Goal: Task Accomplishment & Management: Use online tool/utility

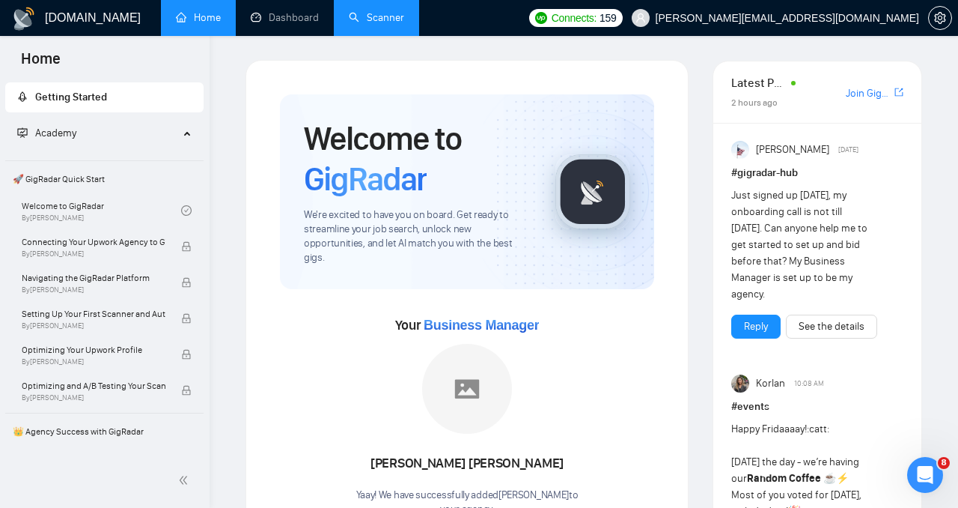
click at [379, 14] on link "Scanner" at bounding box center [376, 17] width 55 height 13
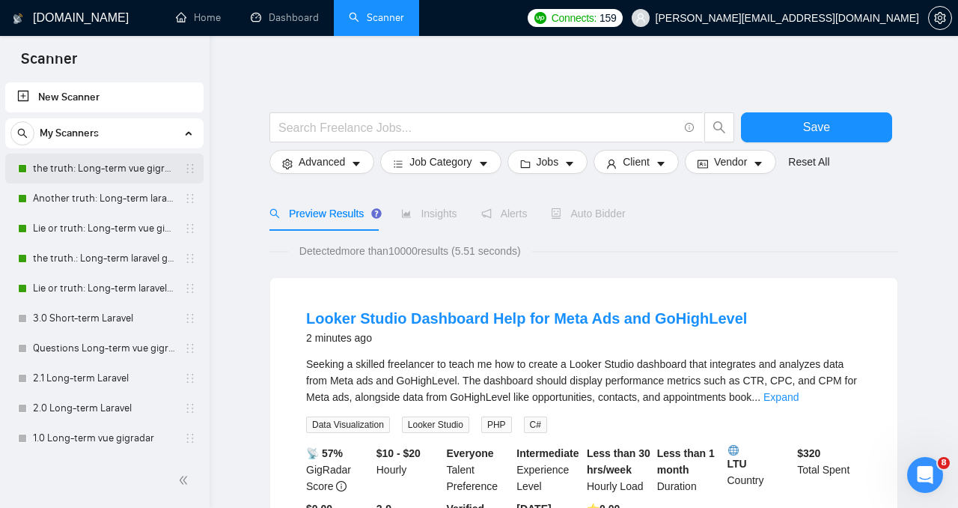
click at [87, 174] on link "the truth: Long-term vue gigradar" at bounding box center [104, 168] width 142 height 30
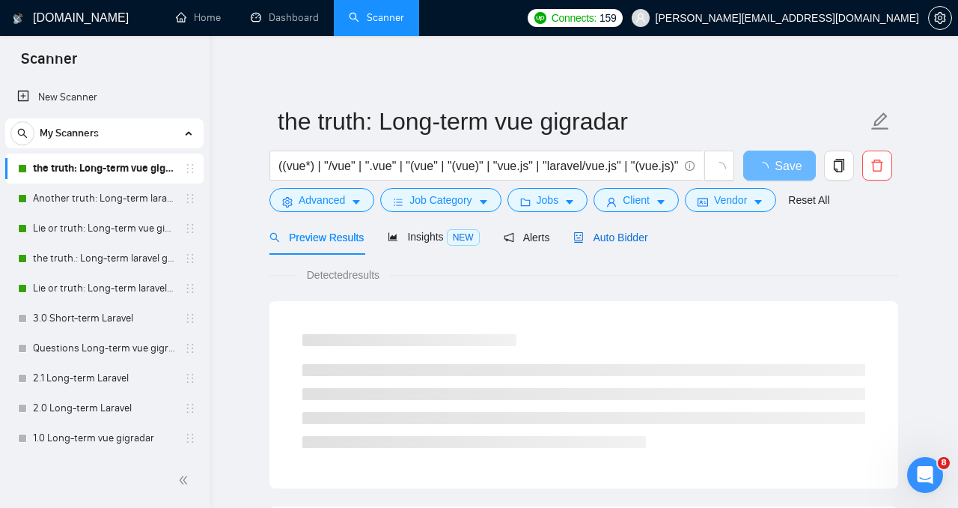
click at [604, 243] on div "Auto Bidder" at bounding box center [611, 237] width 74 height 16
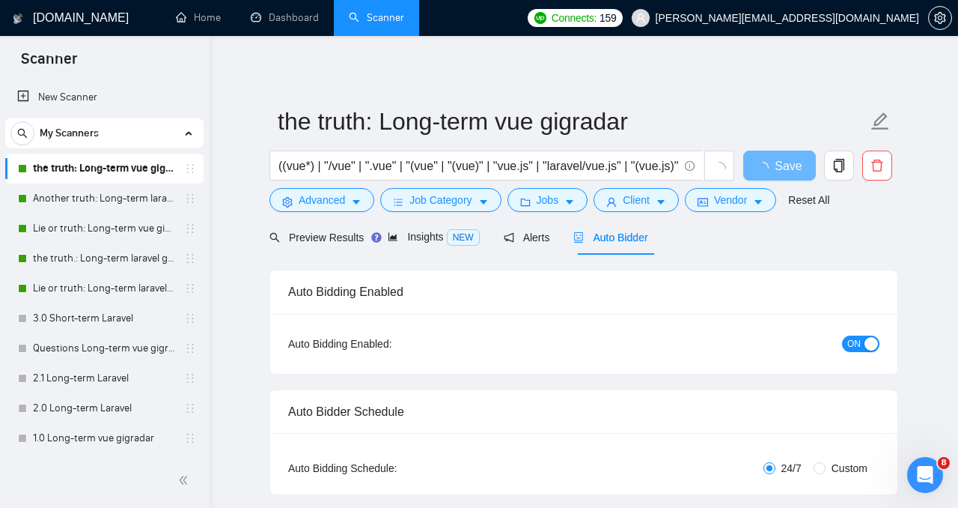
radio input "false"
radio input "true"
checkbox input "true"
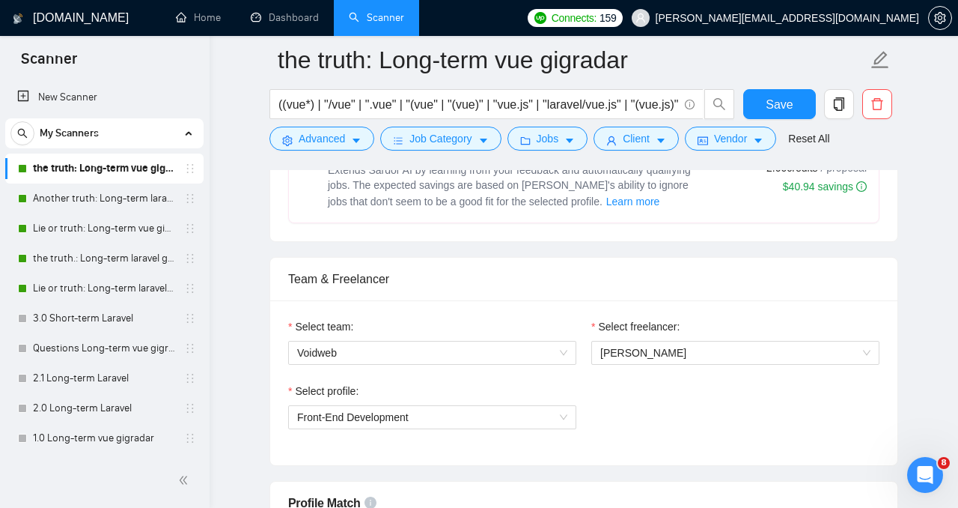
scroll to position [785, 0]
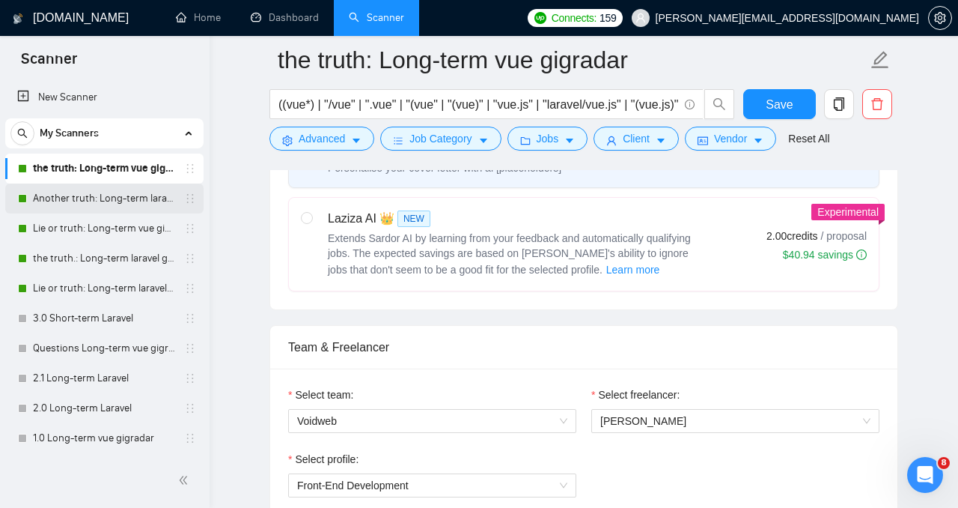
click at [107, 199] on link "Another truth: Long-term laravel gigradar" at bounding box center [104, 198] width 142 height 30
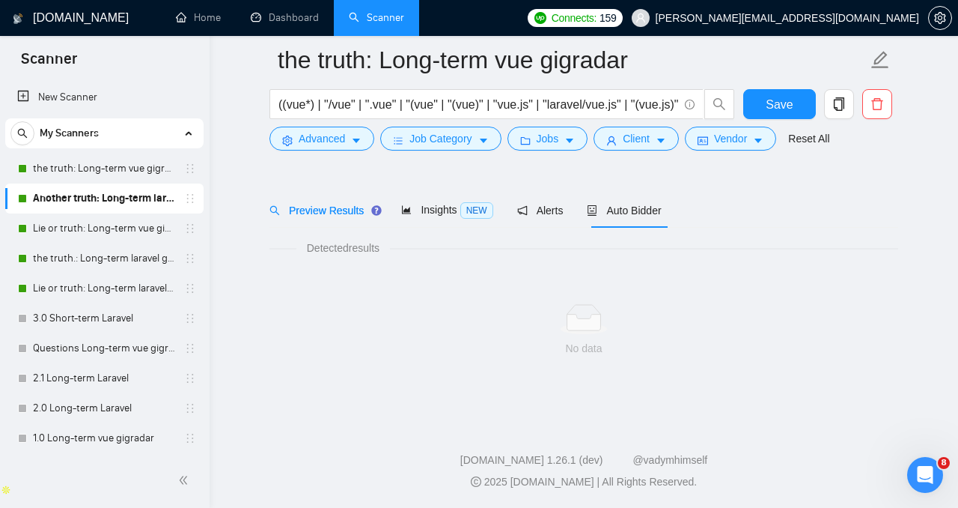
scroll to position [39, 0]
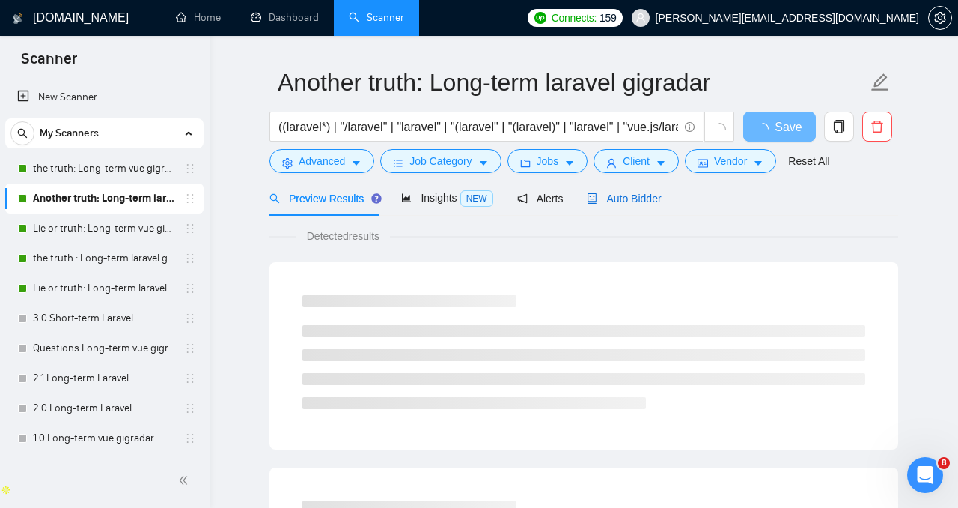
click at [624, 197] on span "Auto Bidder" at bounding box center [624, 198] width 74 height 12
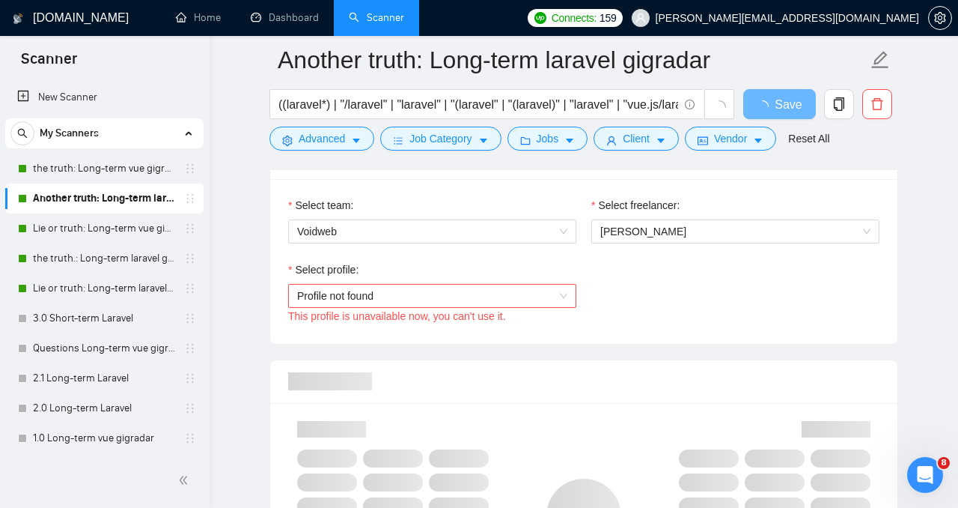
scroll to position [976, 0]
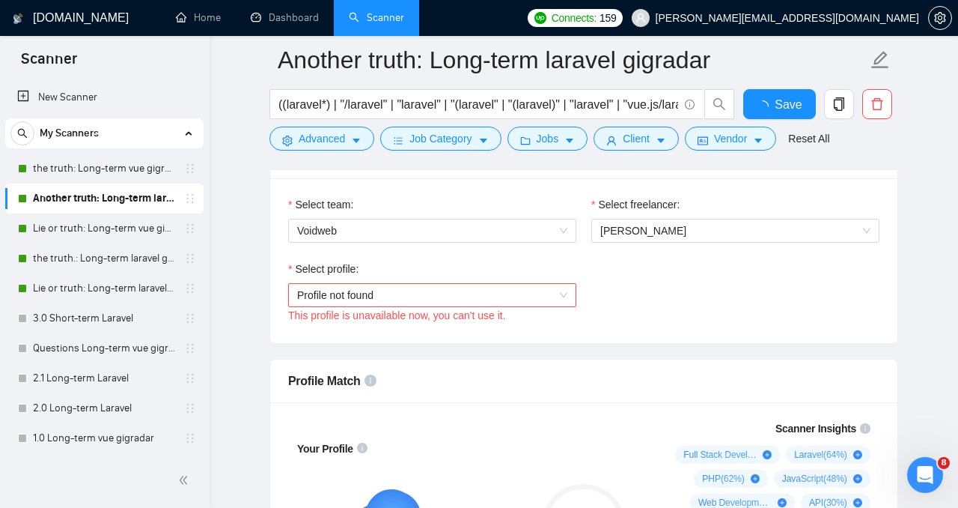
click at [496, 290] on span "Profile not found" at bounding box center [432, 295] width 270 height 22
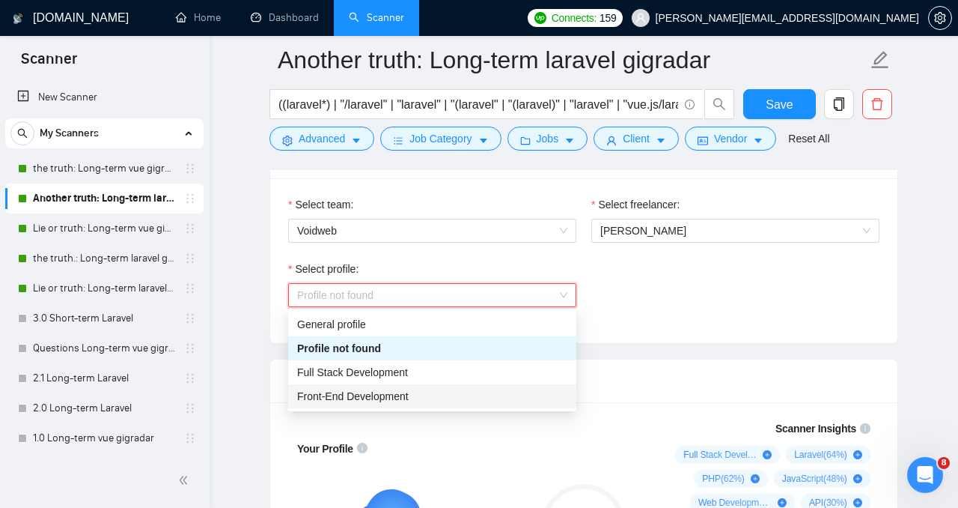
click at [456, 392] on div "Front-End Development" at bounding box center [432, 396] width 270 height 16
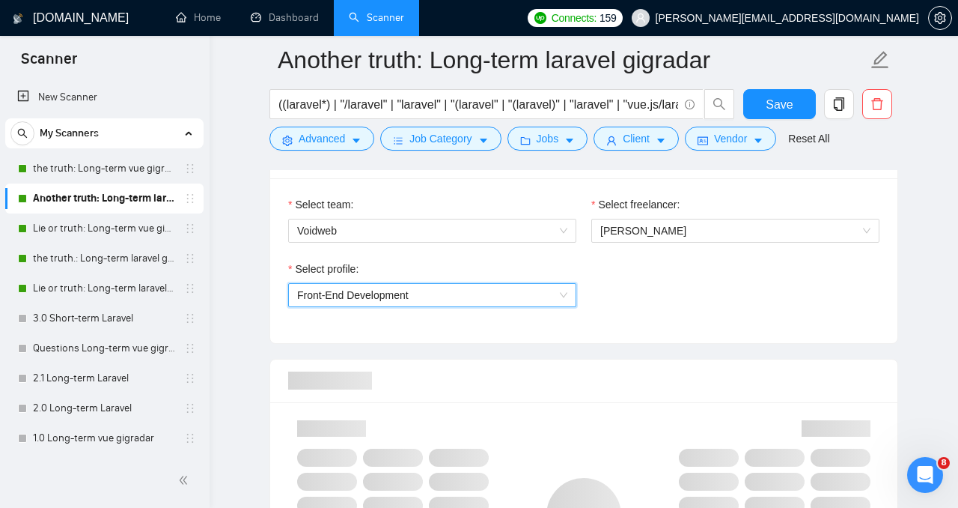
click at [456, 294] on span "Front-End Development" at bounding box center [432, 295] width 270 height 22
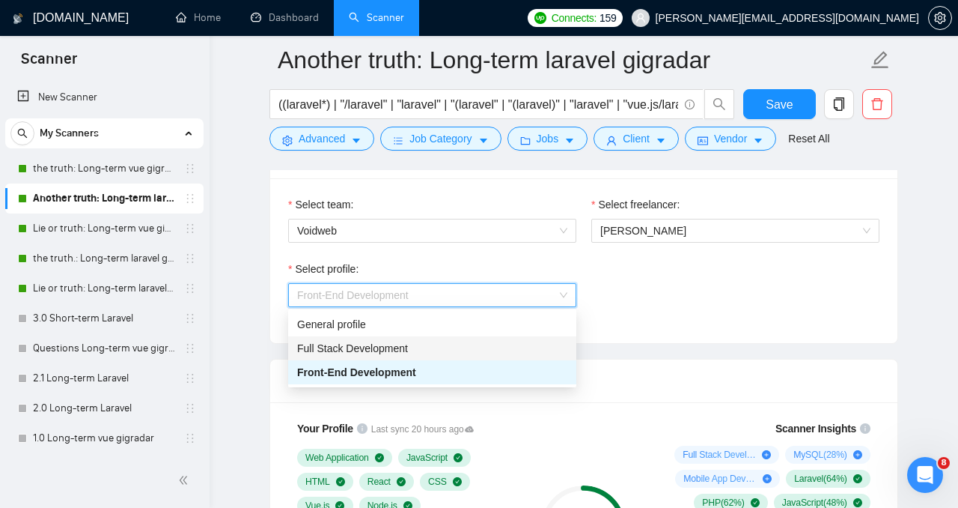
click at [452, 348] on div "Full Stack Development" at bounding box center [432, 348] width 270 height 16
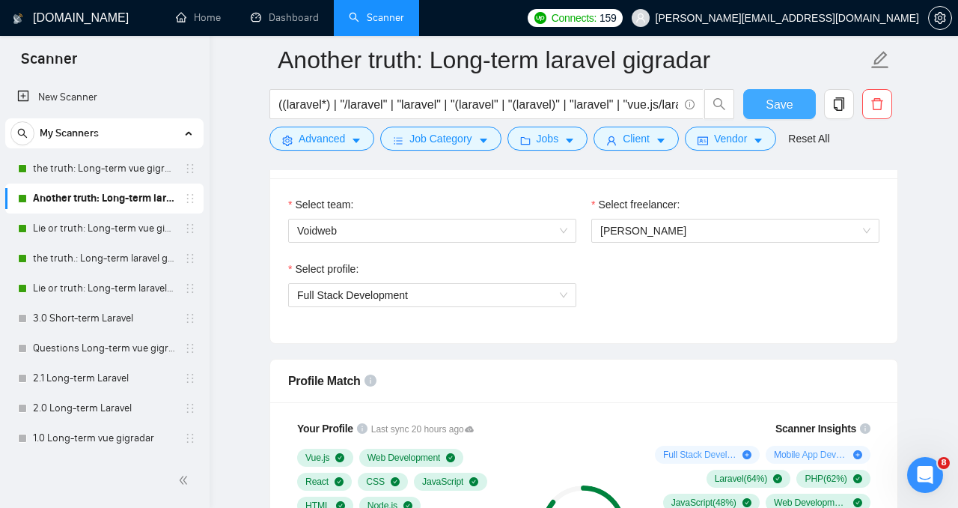
click at [797, 97] on button "Save" at bounding box center [780, 104] width 73 height 30
click at [92, 230] on link "Lie or truth: Long-term vue gigradar" at bounding box center [104, 228] width 142 height 30
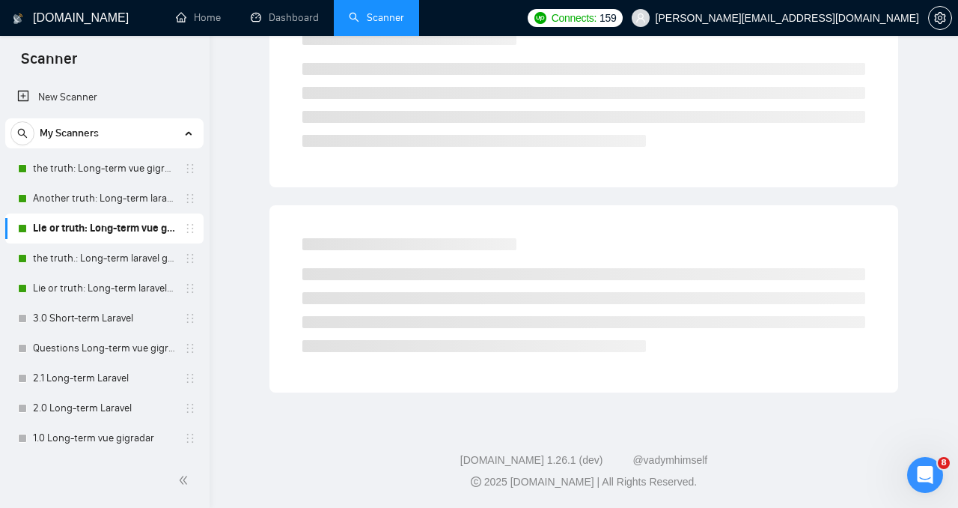
scroll to position [39, 0]
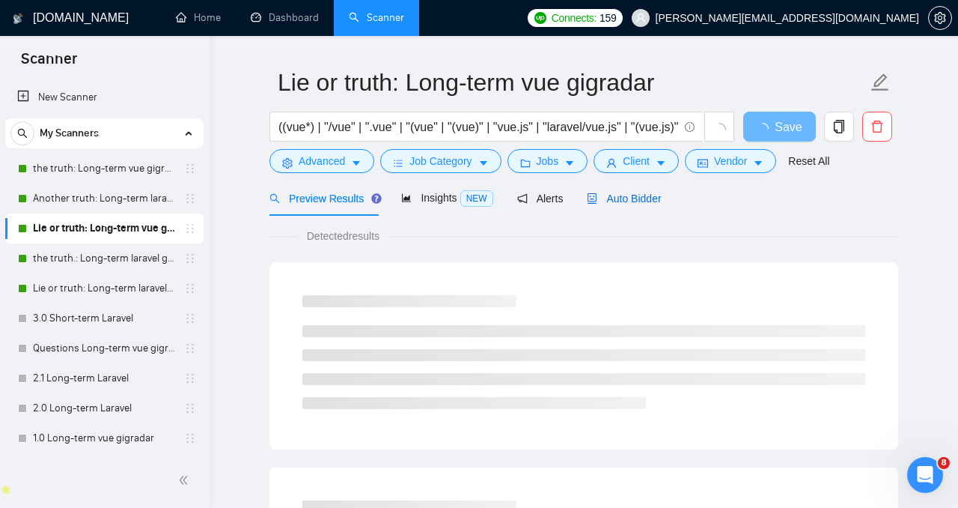
click at [608, 199] on span "Auto Bidder" at bounding box center [624, 198] width 74 height 12
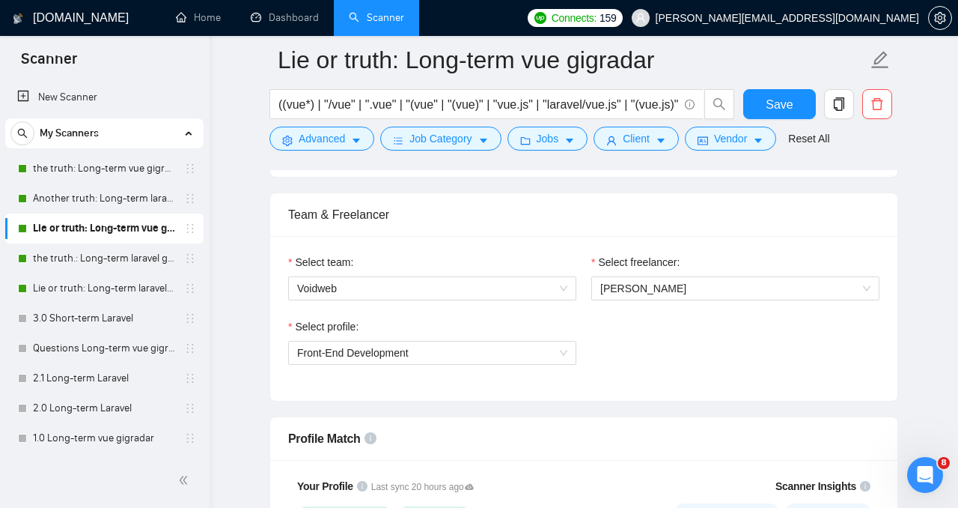
scroll to position [941, 0]
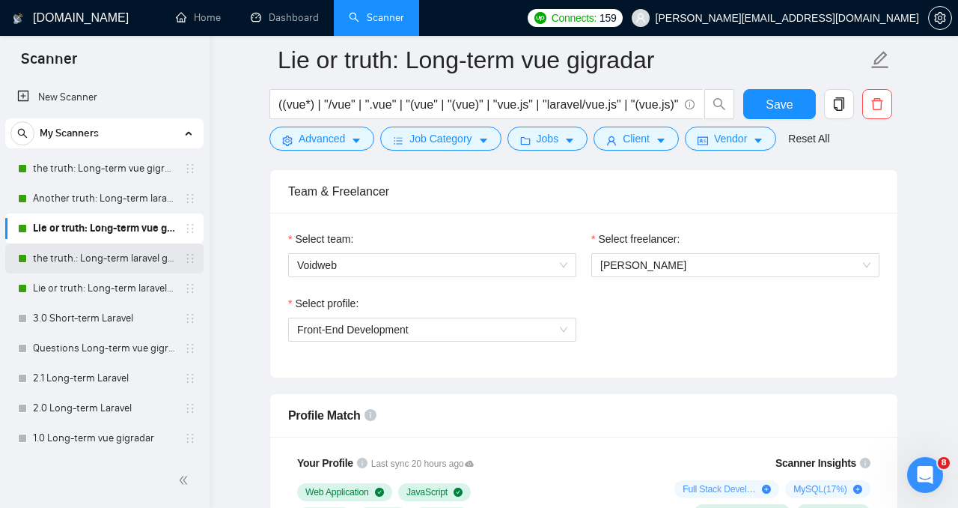
click at [102, 261] on link "the truth.: Long-term laravel gigradar" at bounding box center [104, 258] width 142 height 30
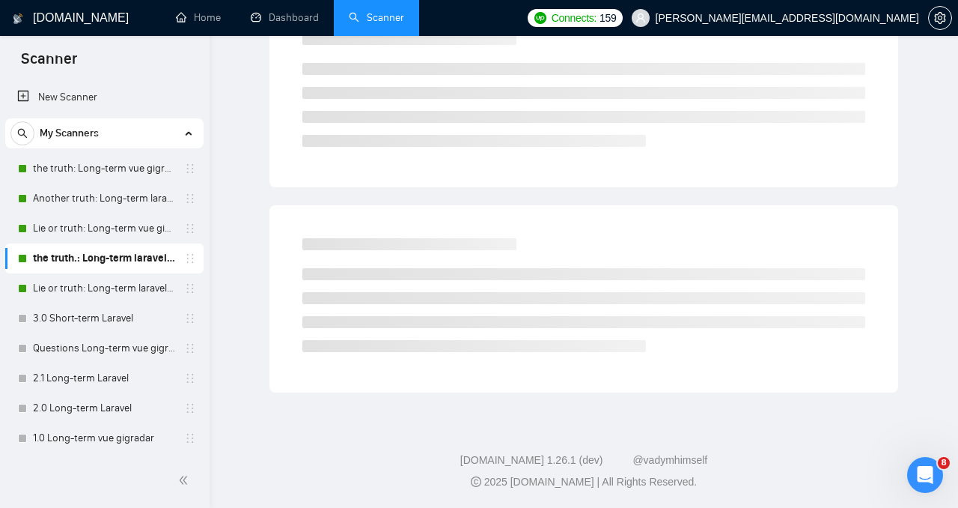
scroll to position [39, 0]
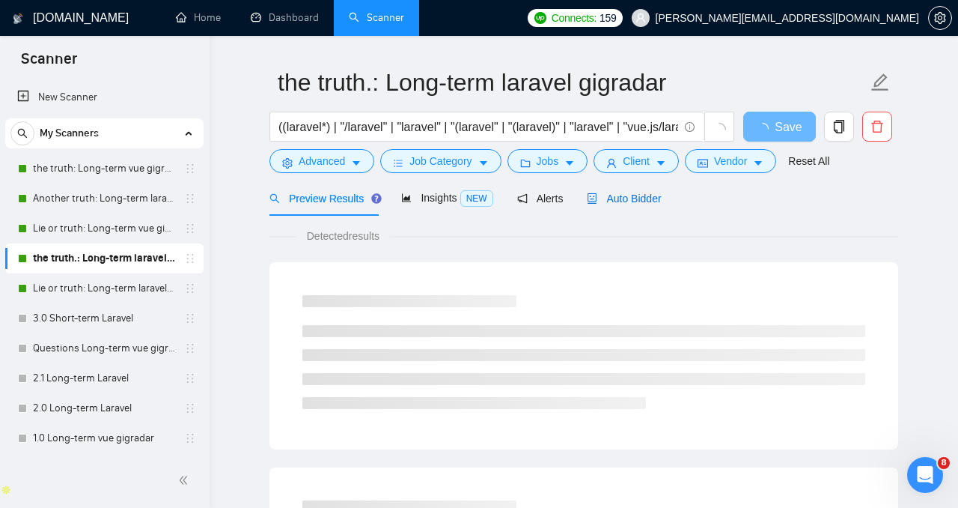
click at [659, 190] on div "Auto Bidder" at bounding box center [624, 198] width 74 height 16
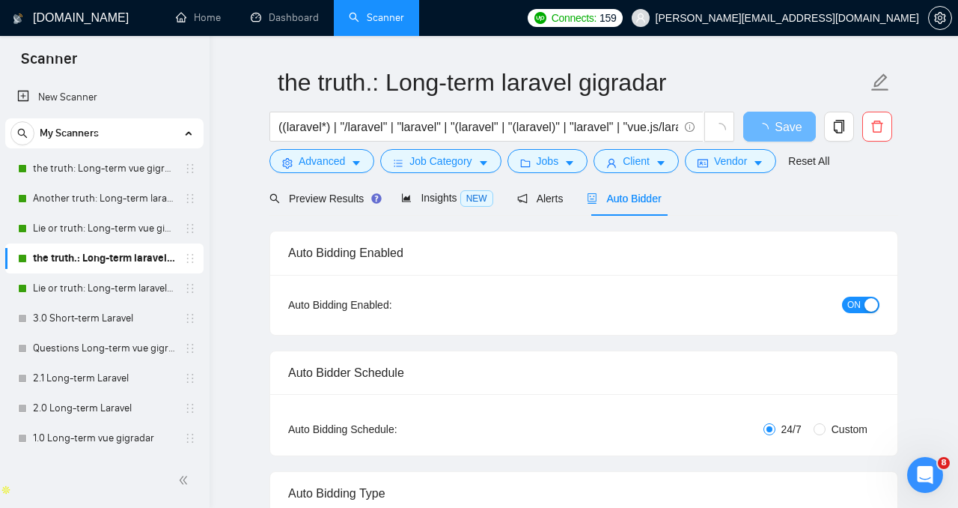
radio input "false"
radio input "true"
checkbox input "true"
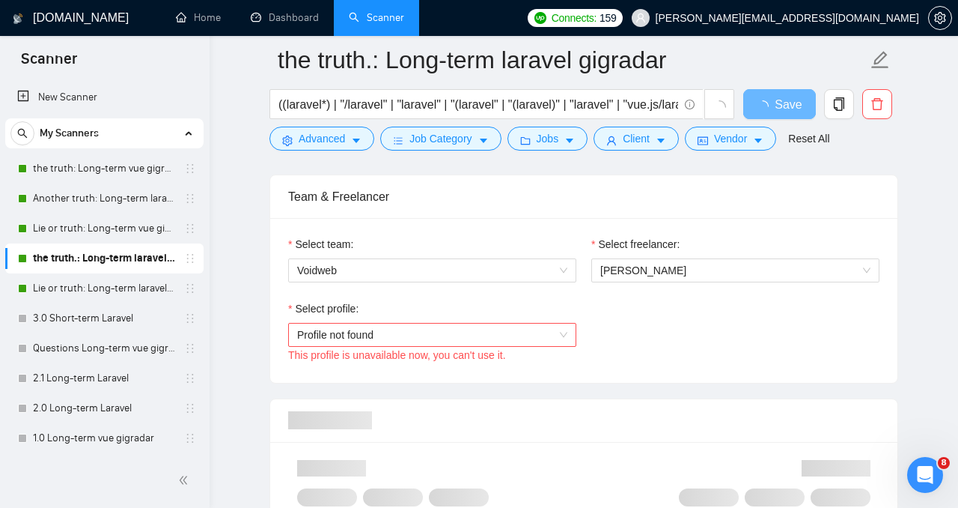
scroll to position [937, 0]
click at [381, 326] on span "Profile not found" at bounding box center [432, 334] width 270 height 22
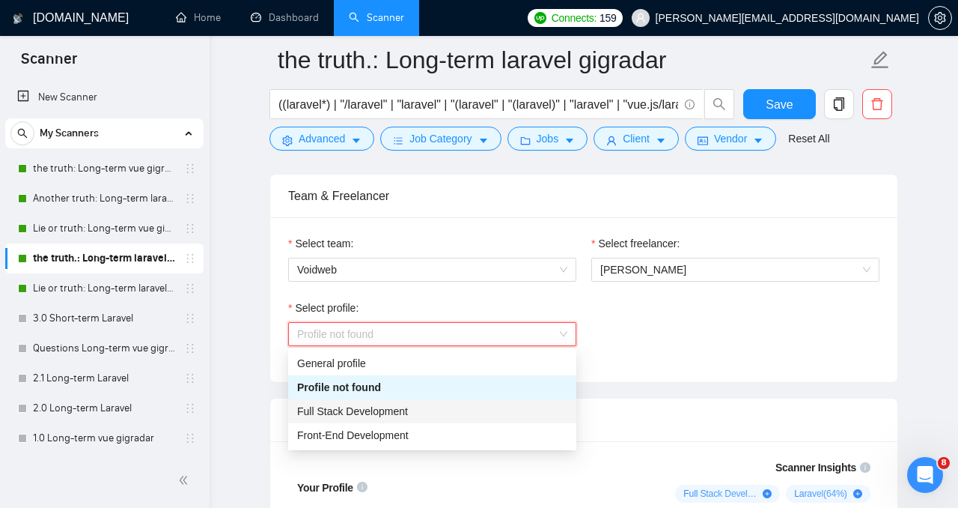
click at [381, 413] on span "Full Stack Development" at bounding box center [352, 411] width 111 height 12
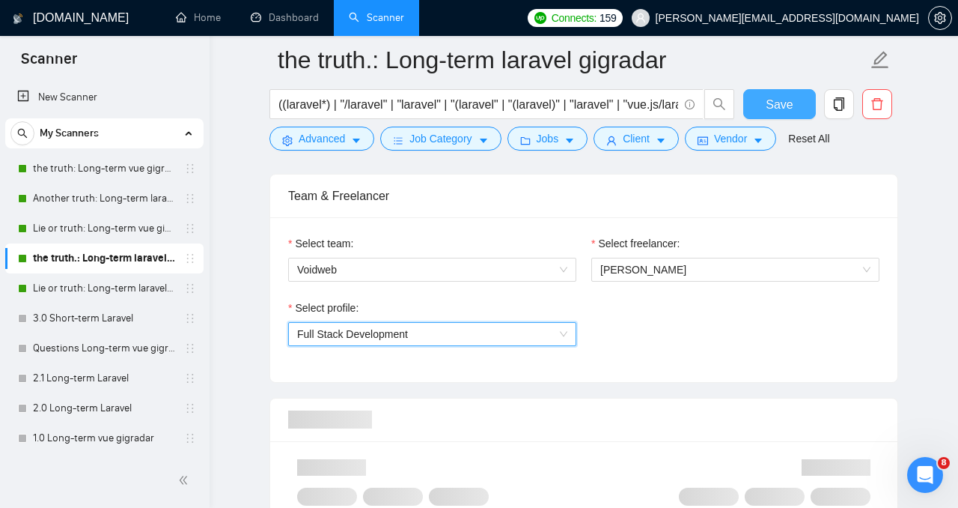
click at [782, 109] on span "Save" at bounding box center [779, 104] width 27 height 19
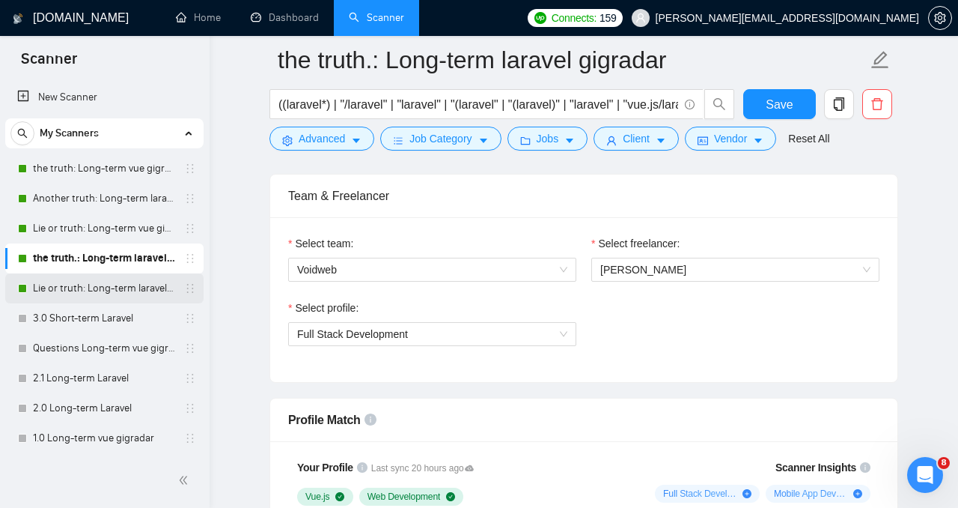
click at [85, 285] on link "Lie or truth: Long-term laravel gigradar" at bounding box center [104, 288] width 142 height 30
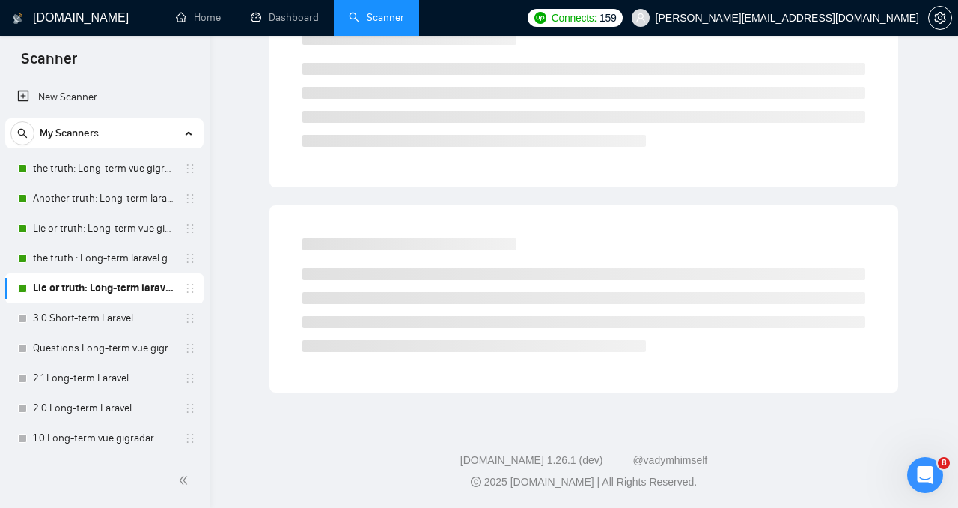
scroll to position [39, 0]
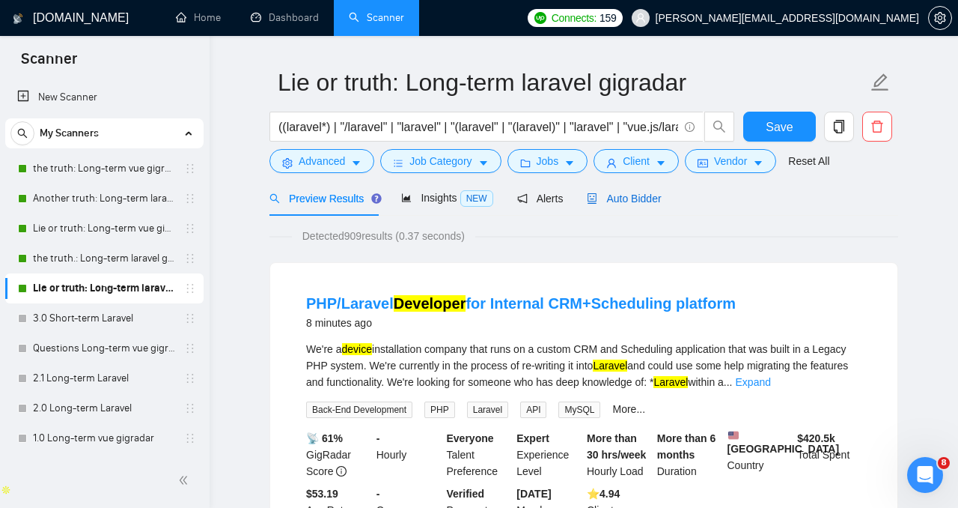
click at [630, 197] on span "Auto Bidder" at bounding box center [624, 198] width 74 height 12
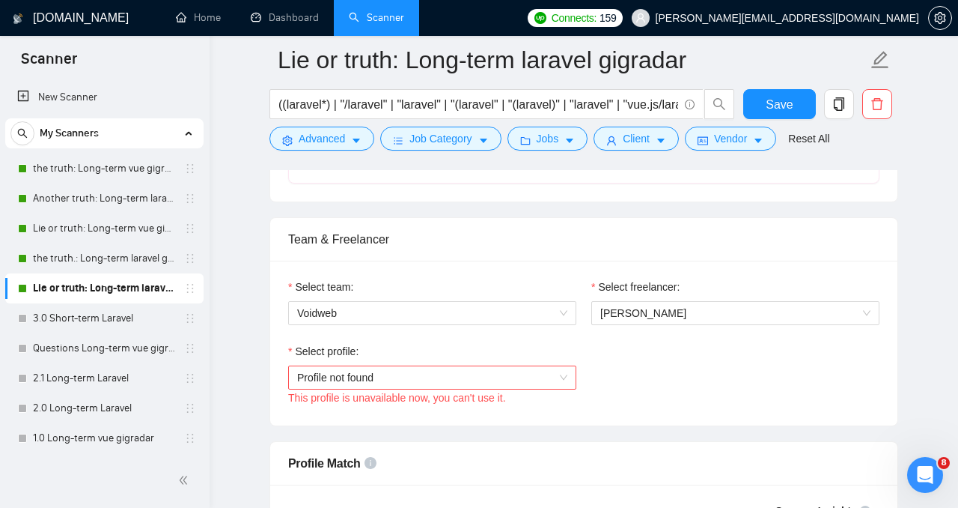
scroll to position [903, 0]
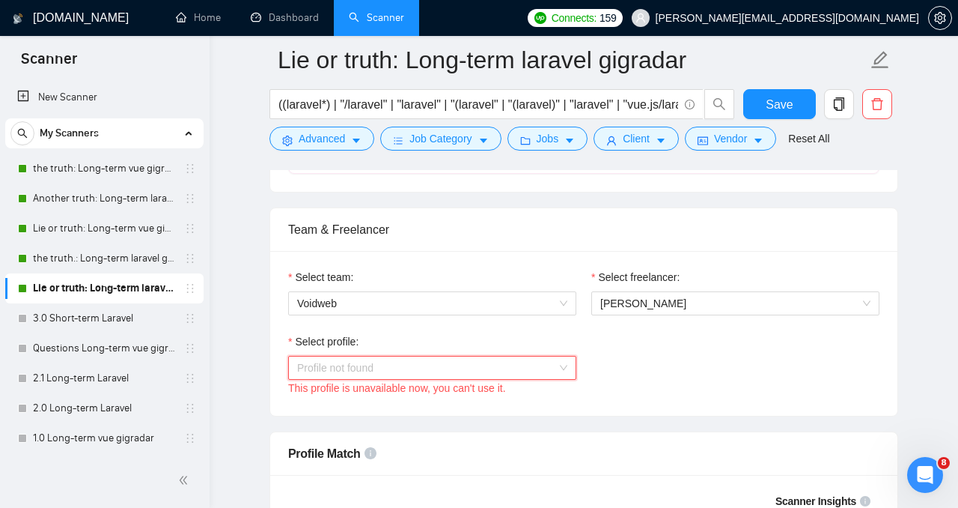
click at [381, 366] on span "Profile not found" at bounding box center [432, 367] width 270 height 22
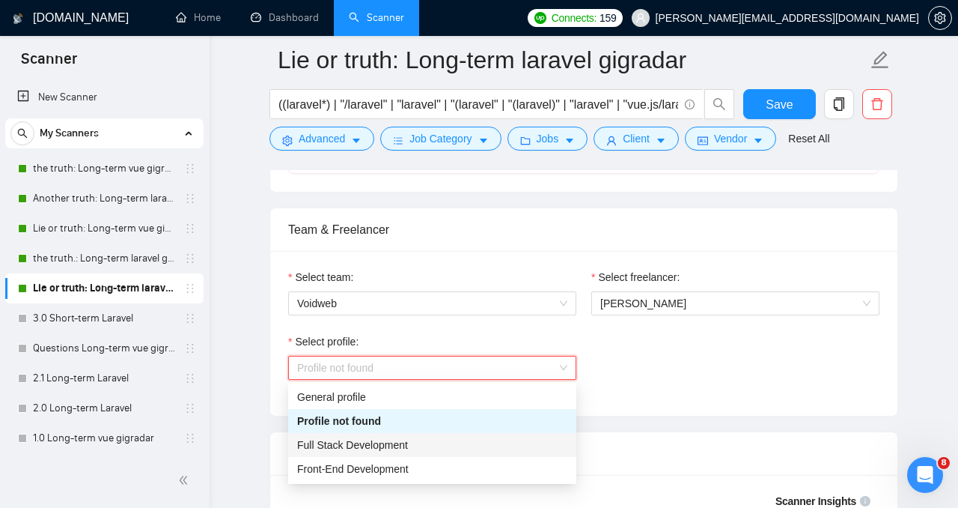
click at [371, 443] on span "Full Stack Development" at bounding box center [352, 445] width 111 height 12
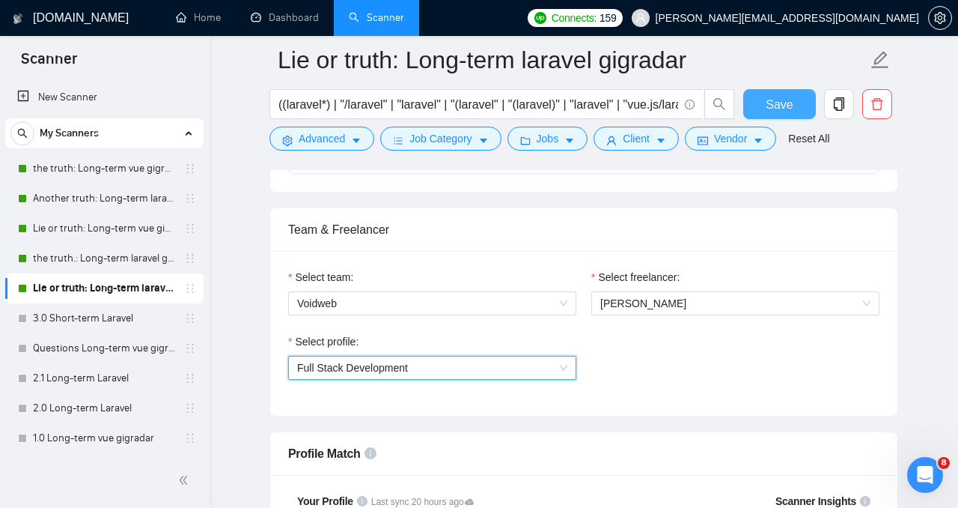
click at [789, 112] on span "Save" at bounding box center [779, 104] width 27 height 19
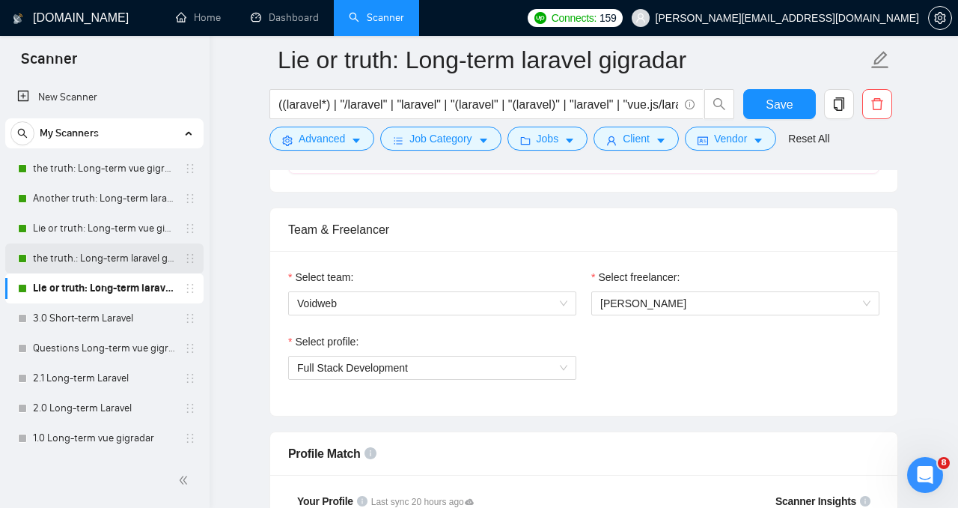
click at [126, 257] on link "the truth.: Long-term laravel gigradar" at bounding box center [104, 258] width 142 height 30
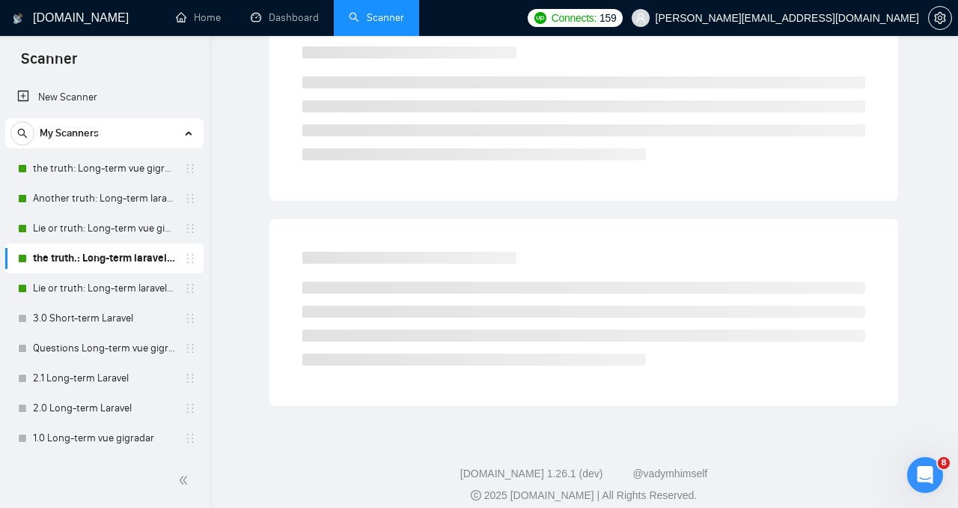
scroll to position [39, 0]
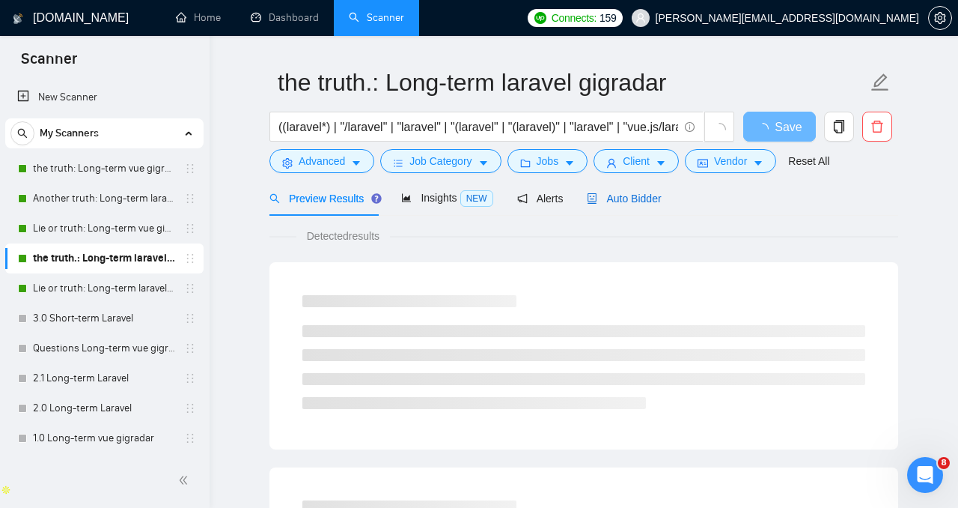
click at [624, 190] on div "Auto Bidder" at bounding box center [624, 198] width 74 height 16
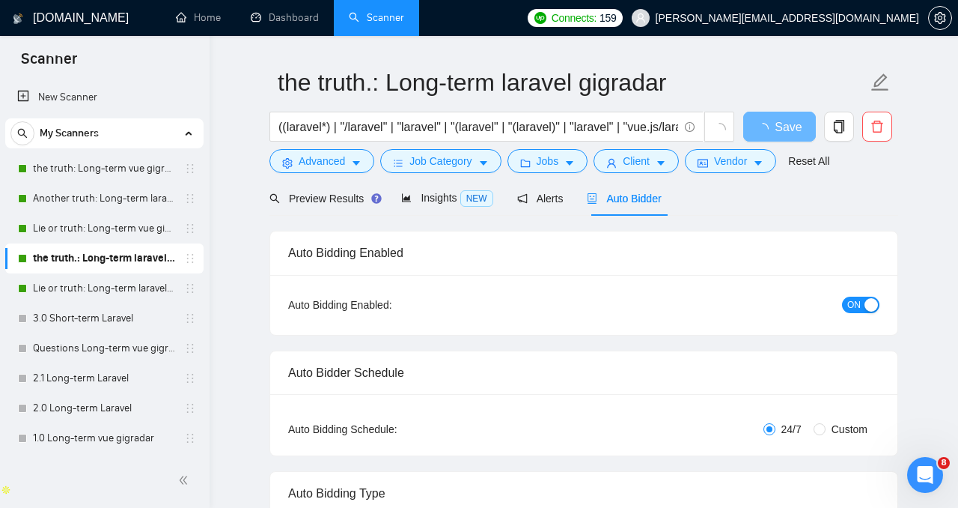
radio input "false"
radio input "true"
checkbox input "true"
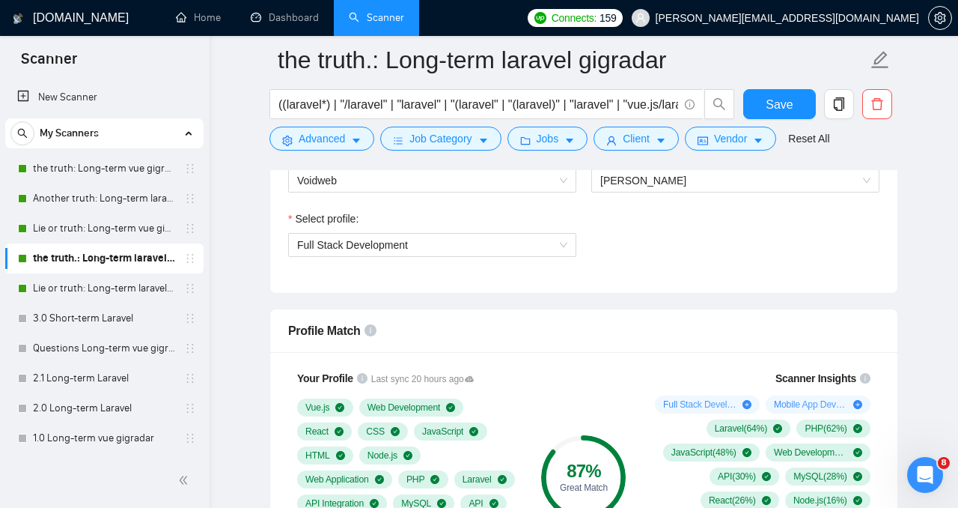
scroll to position [1027, 0]
click at [119, 227] on link "Lie or truth: Long-term vue gigradar" at bounding box center [104, 228] width 142 height 30
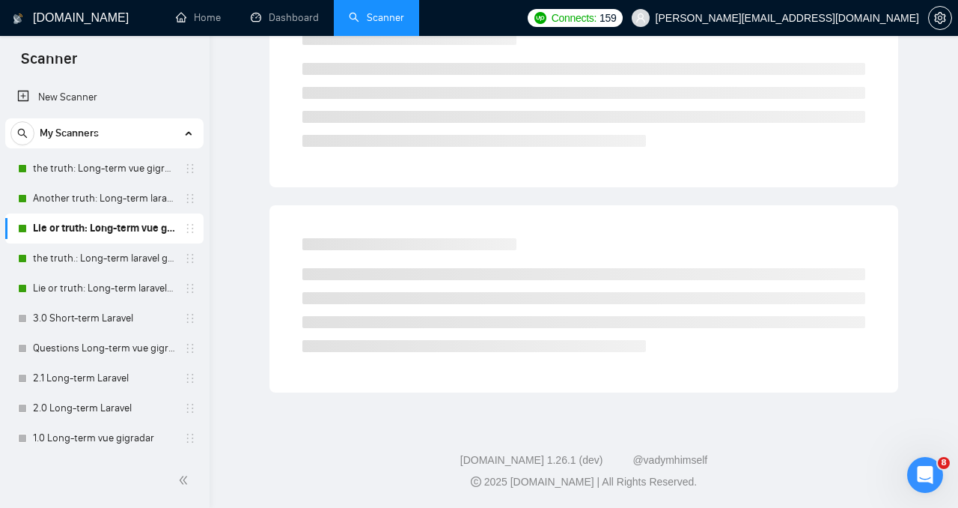
scroll to position [39, 0]
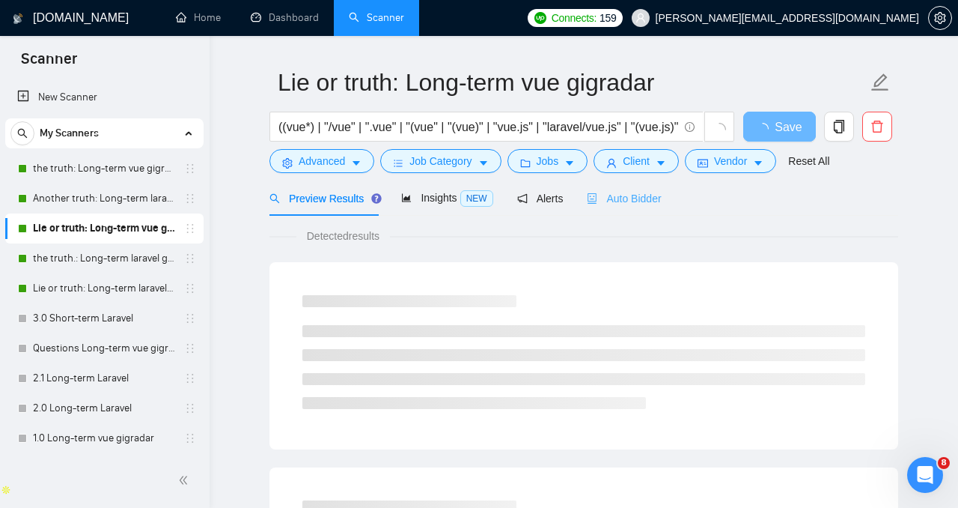
click at [599, 209] on div "Auto Bidder" at bounding box center [624, 197] width 74 height 35
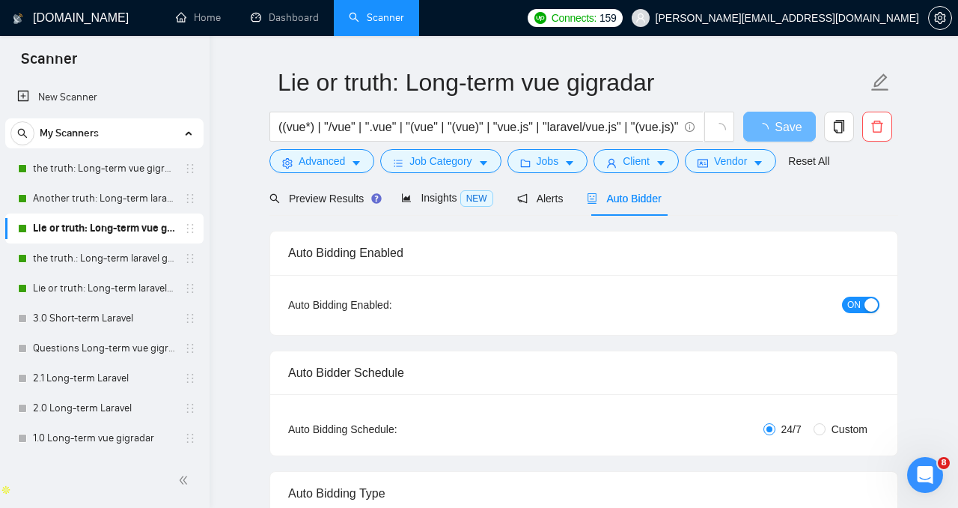
radio input "false"
radio input "true"
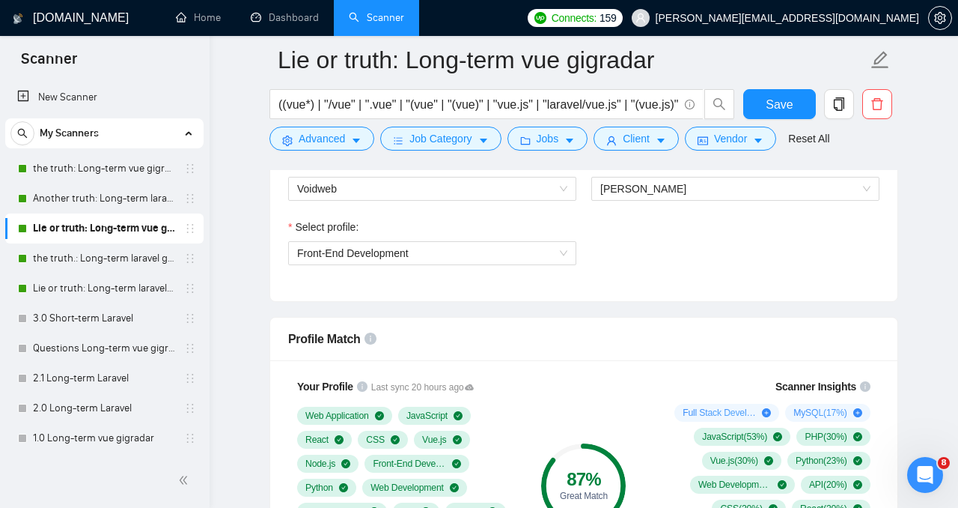
scroll to position [1015, 0]
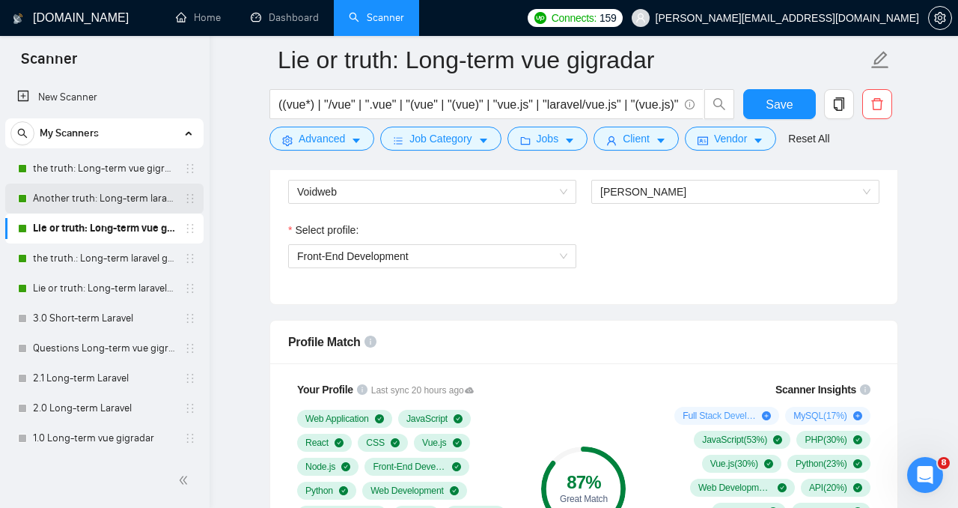
click at [121, 198] on link "Another truth: Long-term laravel gigradar" at bounding box center [104, 198] width 142 height 30
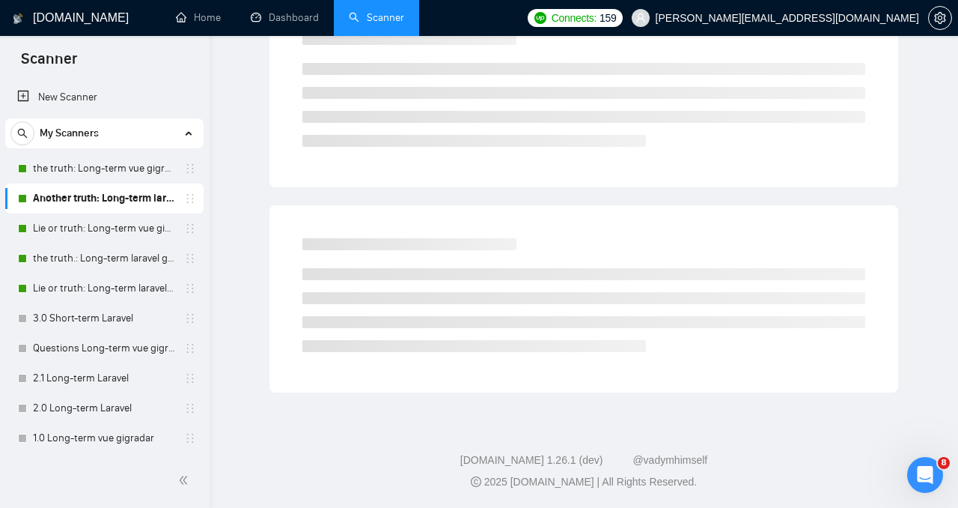
scroll to position [39, 0]
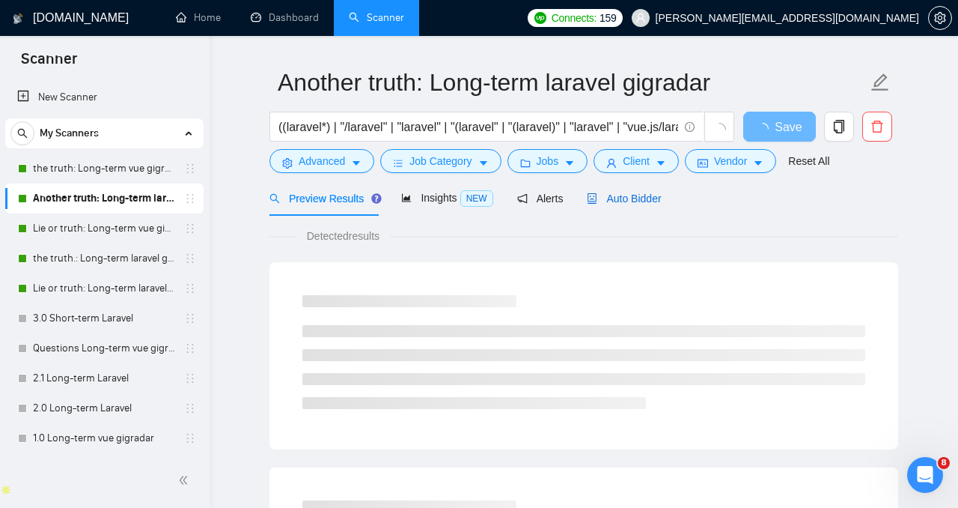
click at [642, 192] on span "Auto Bidder" at bounding box center [624, 198] width 74 height 12
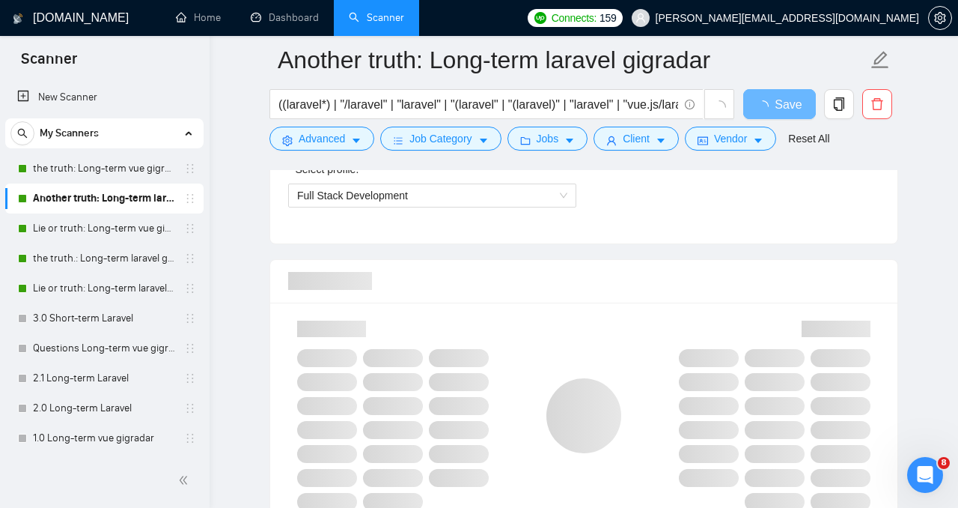
scroll to position [1090, 0]
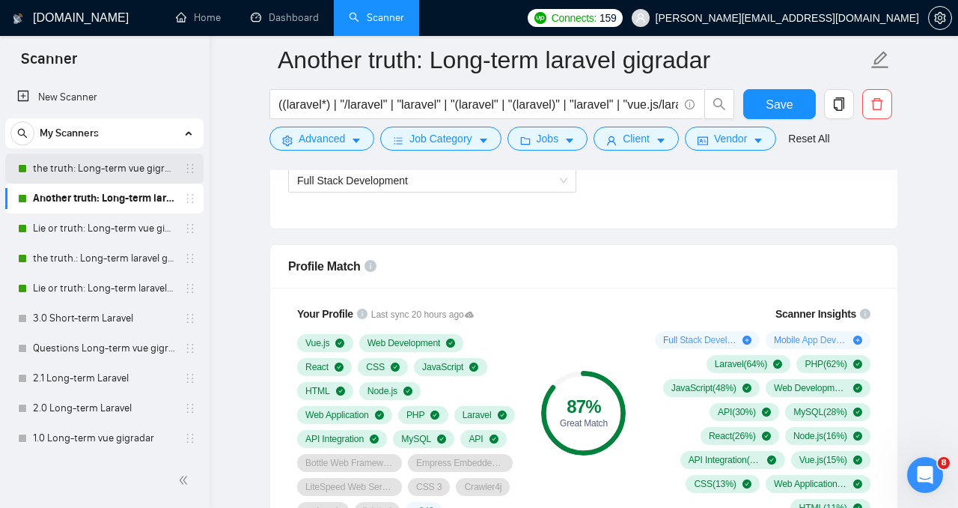
click at [133, 173] on link "the truth: Long-term vue gigradar" at bounding box center [104, 168] width 142 height 30
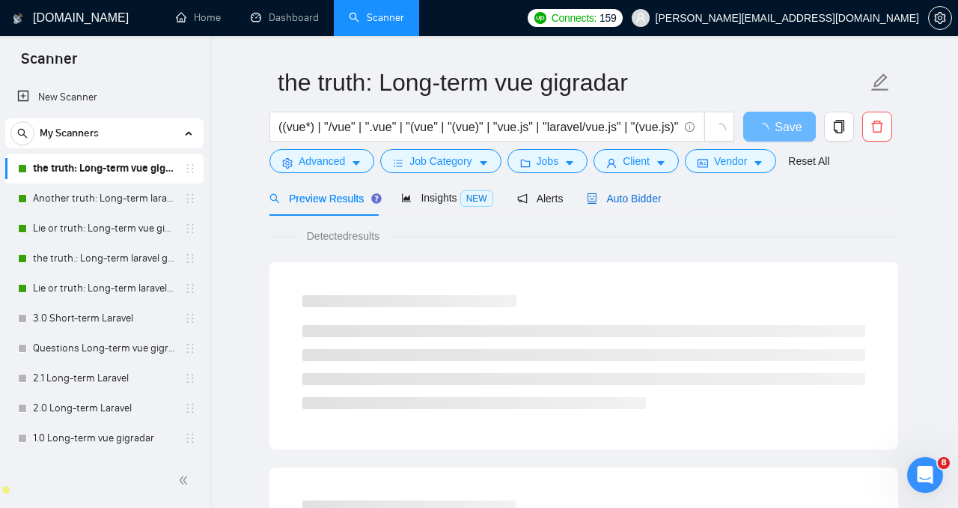
click at [633, 199] on span "Auto Bidder" at bounding box center [624, 198] width 74 height 12
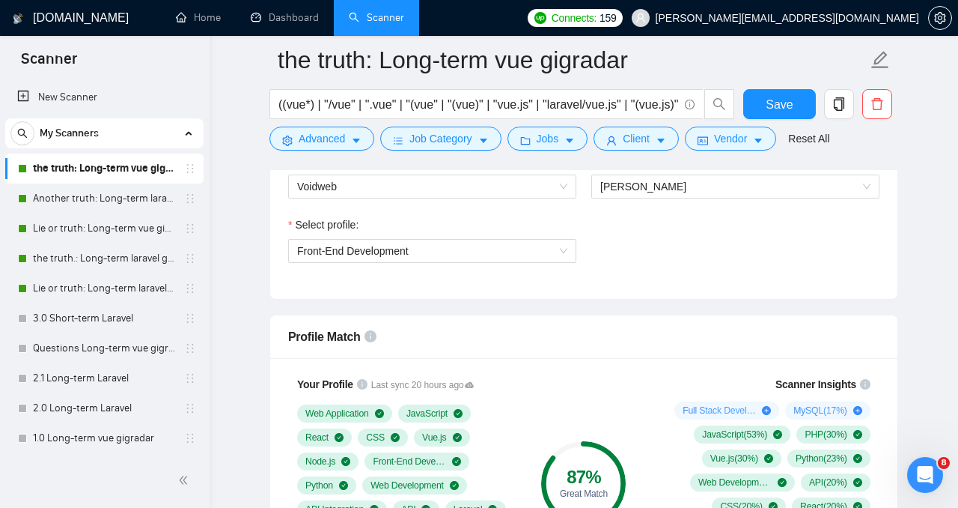
scroll to position [974, 0]
